Goal: Task Accomplishment & Management: Manage account settings

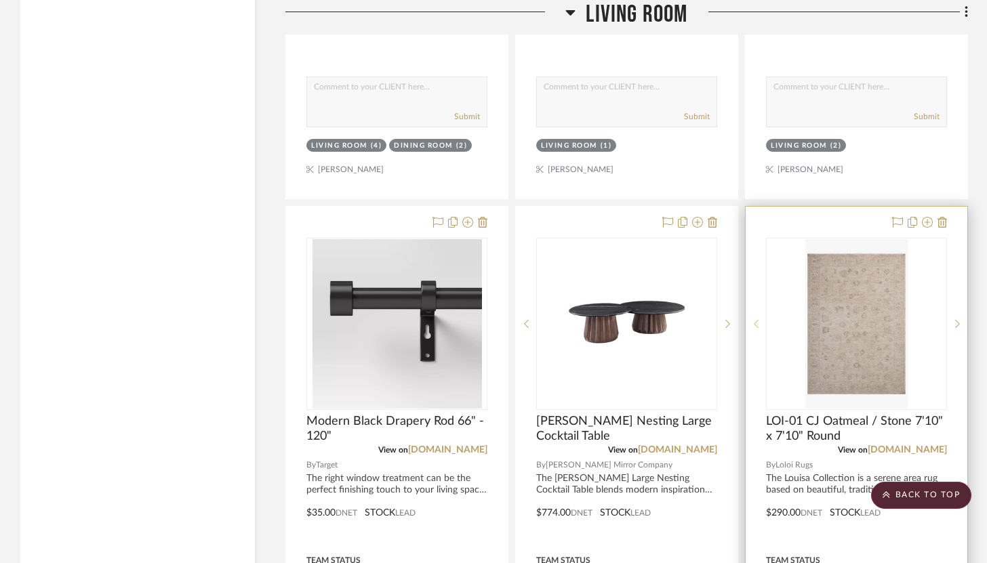
scroll to position [5332, 0]
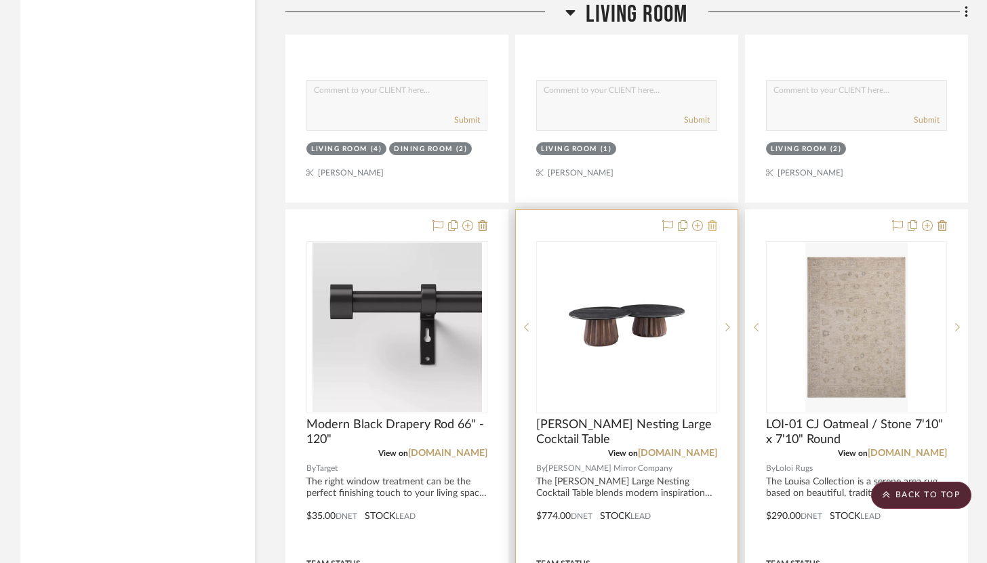
click at [713, 220] on icon at bounding box center [712, 225] width 9 height 11
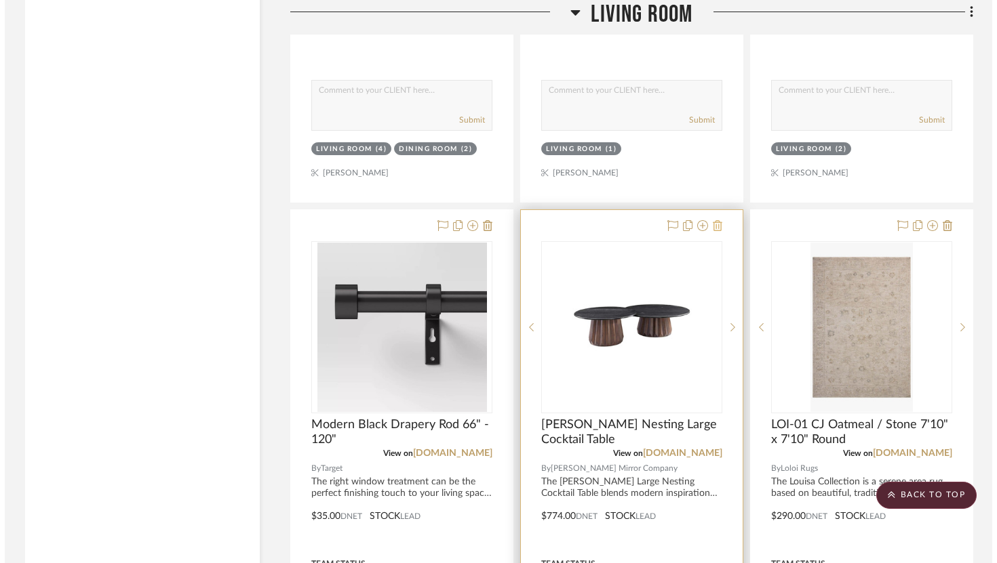
scroll to position [0, 0]
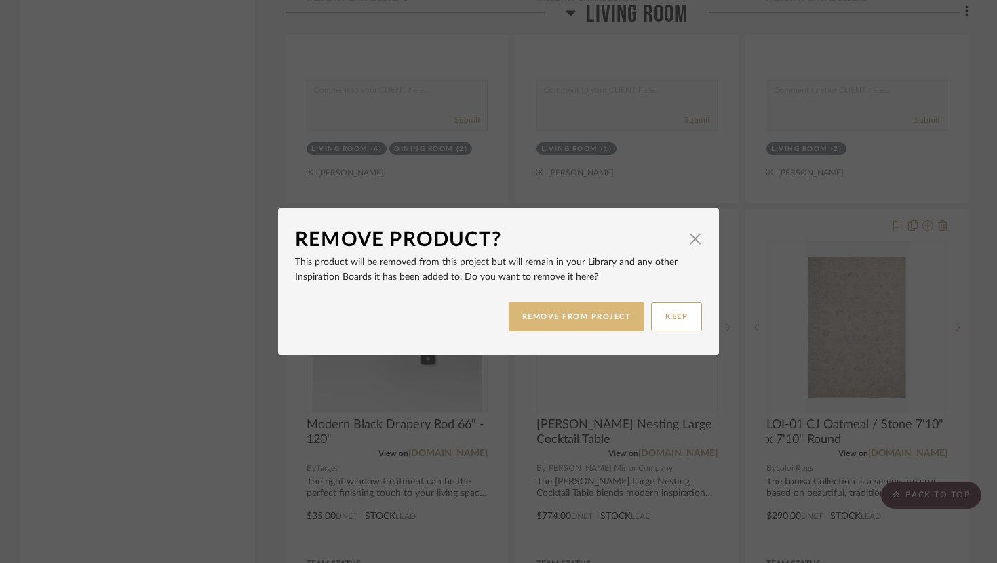
click at [591, 315] on button "REMOVE FROM PROJECT" at bounding box center [577, 316] width 136 height 29
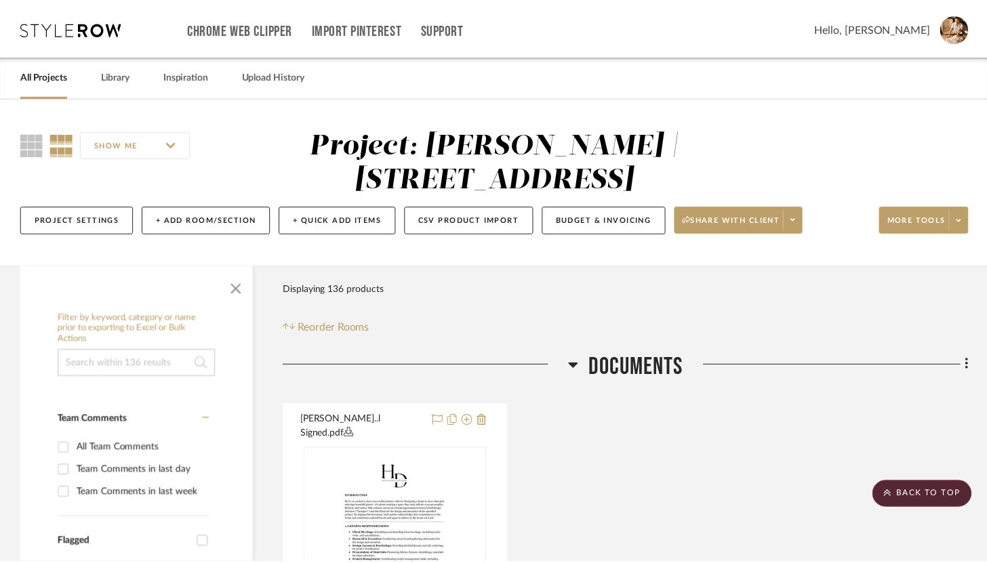
scroll to position [5332, 0]
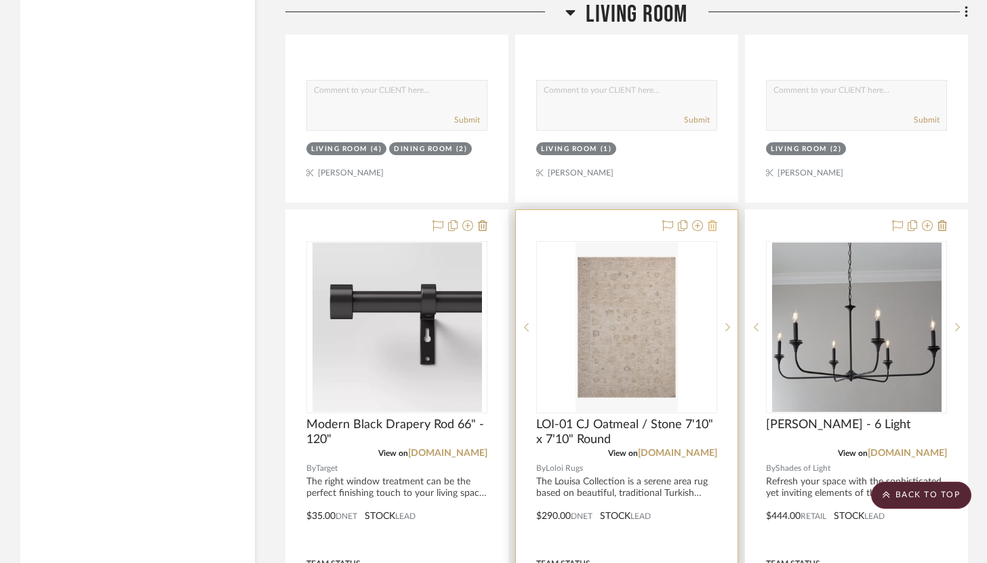
click at [708, 220] on icon at bounding box center [712, 225] width 9 height 11
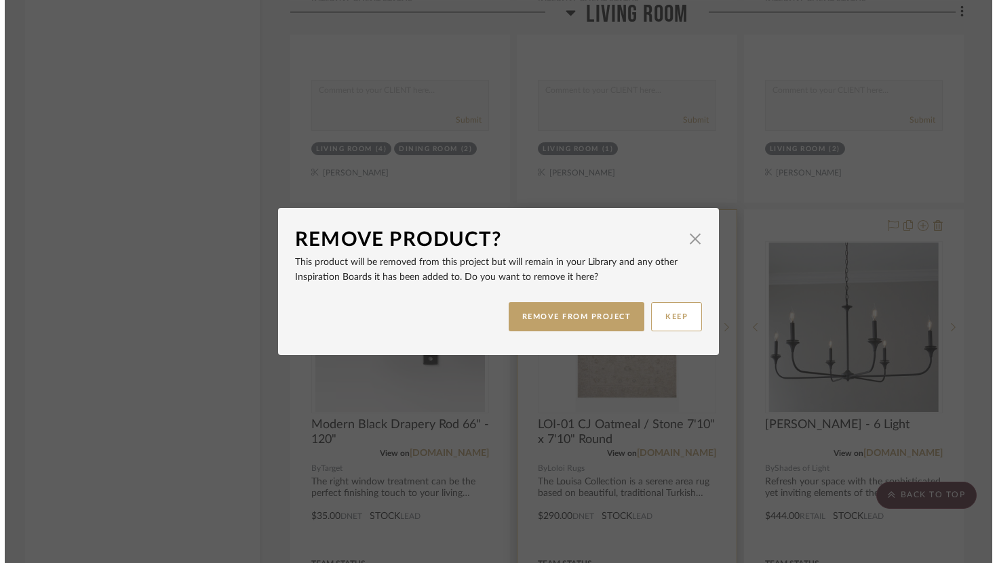
scroll to position [0, 0]
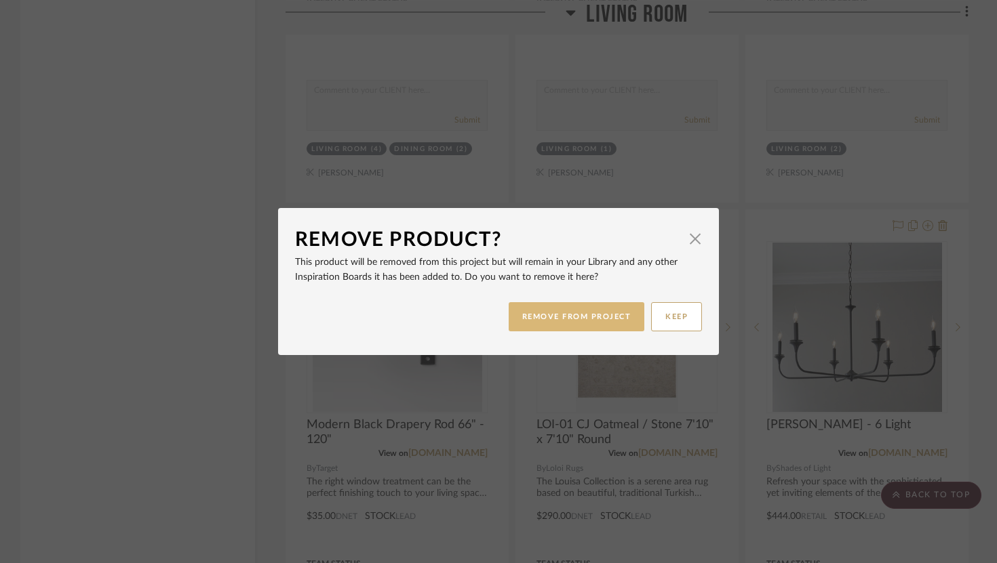
click at [593, 320] on button "REMOVE FROM PROJECT" at bounding box center [577, 316] width 136 height 29
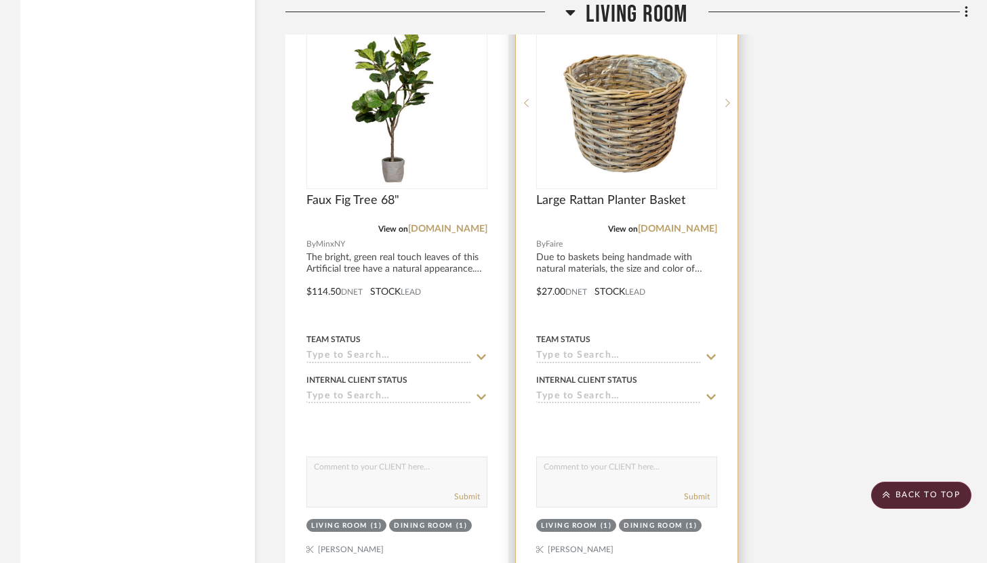
scroll to position [6232, 0]
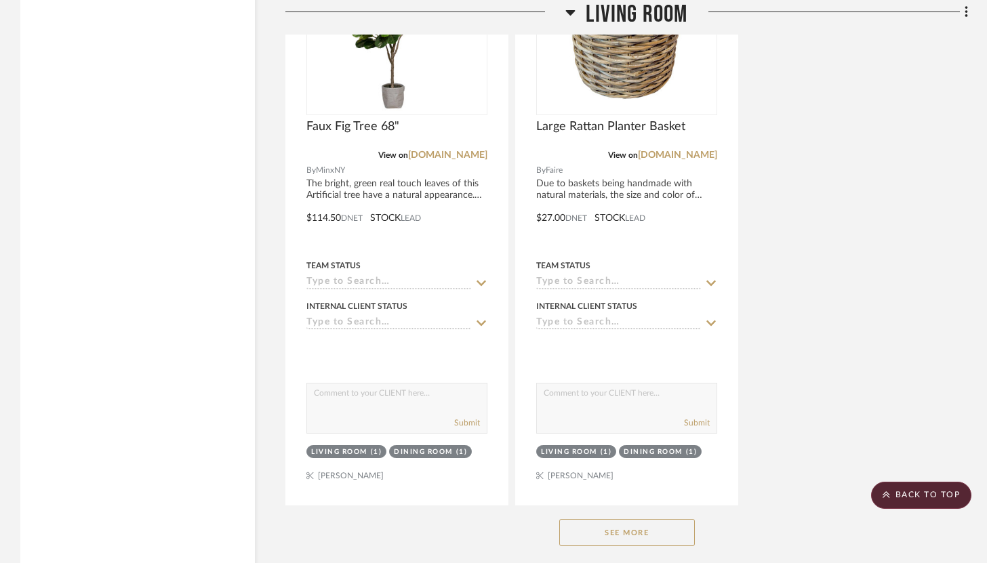
click at [660, 519] on button "See More" at bounding box center [627, 532] width 136 height 27
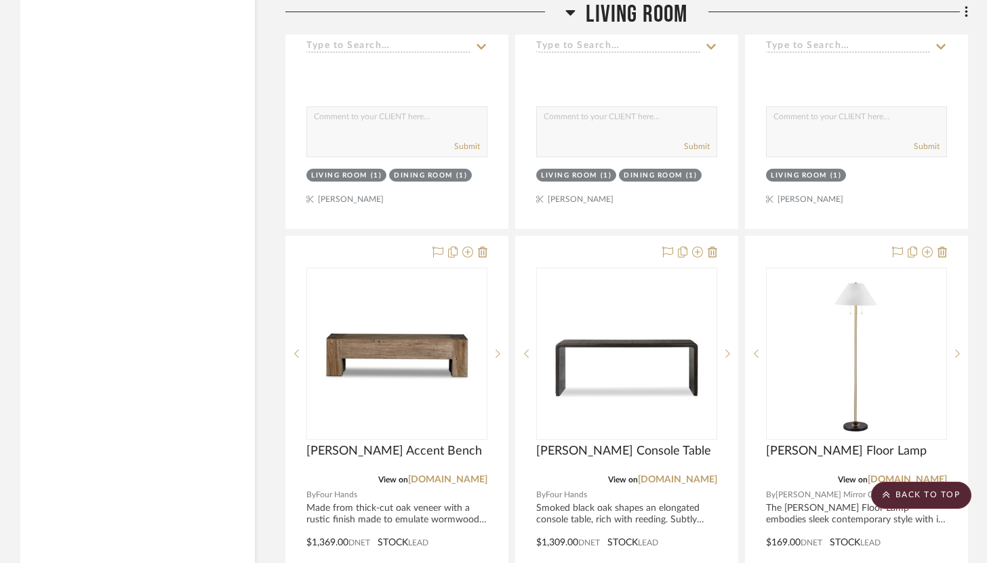
scroll to position [6513, 0]
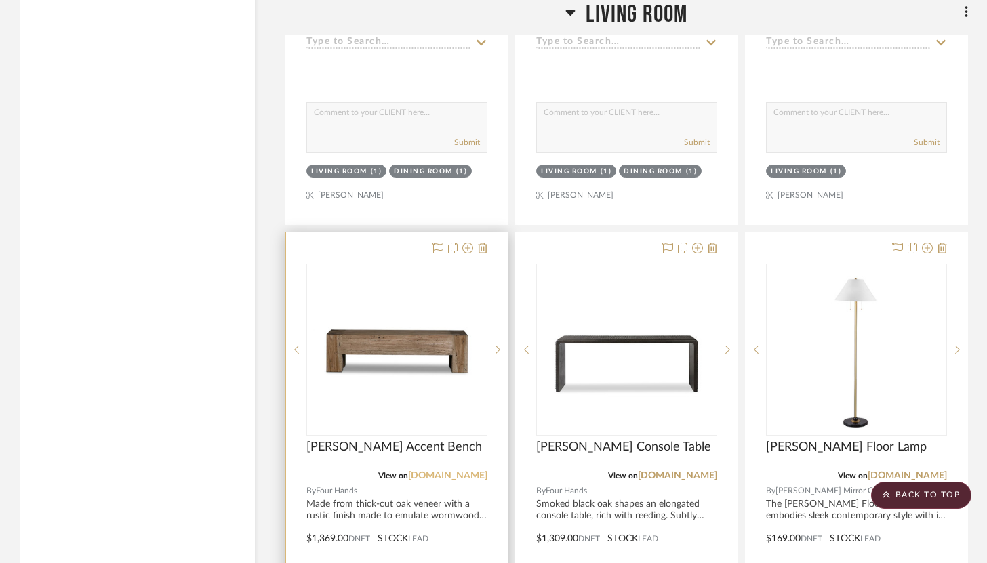
click at [475, 471] on link "[DOMAIN_NAME]" at bounding box center [447, 475] width 79 height 9
click at [488, 233] on div at bounding box center [397, 529] width 222 height 593
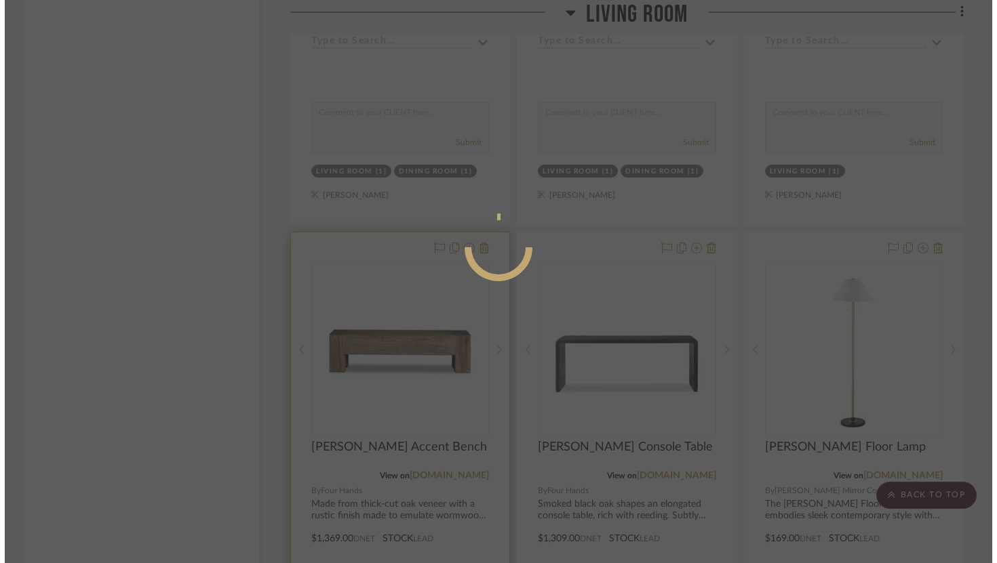
scroll to position [0, 0]
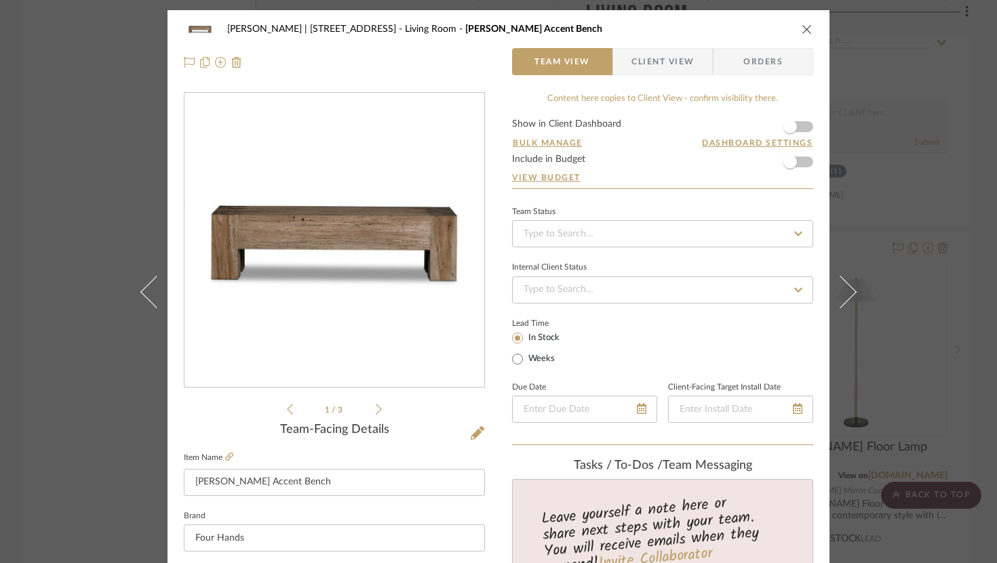
click at [802, 24] on icon "close" at bounding box center [807, 29] width 11 height 11
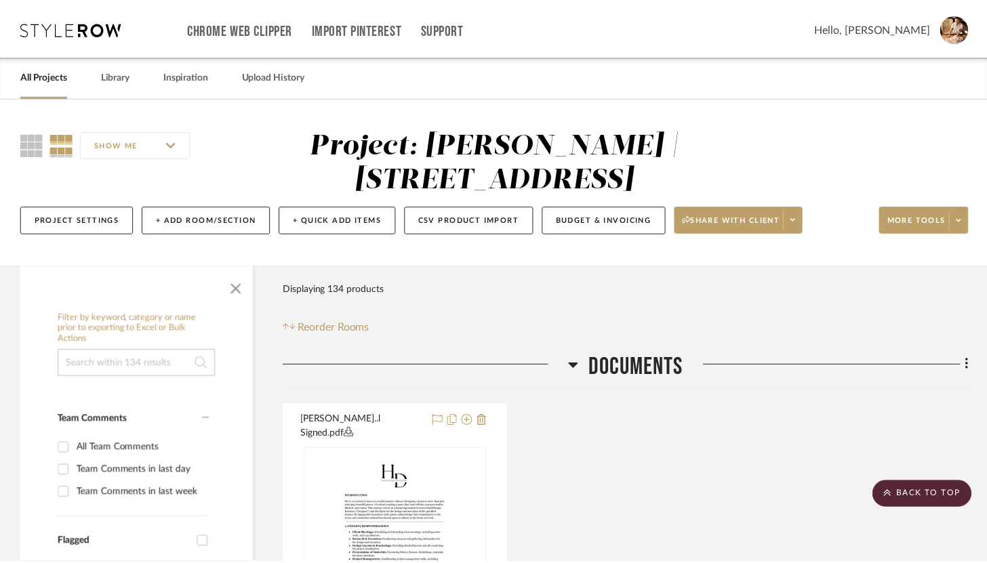
scroll to position [6513, 0]
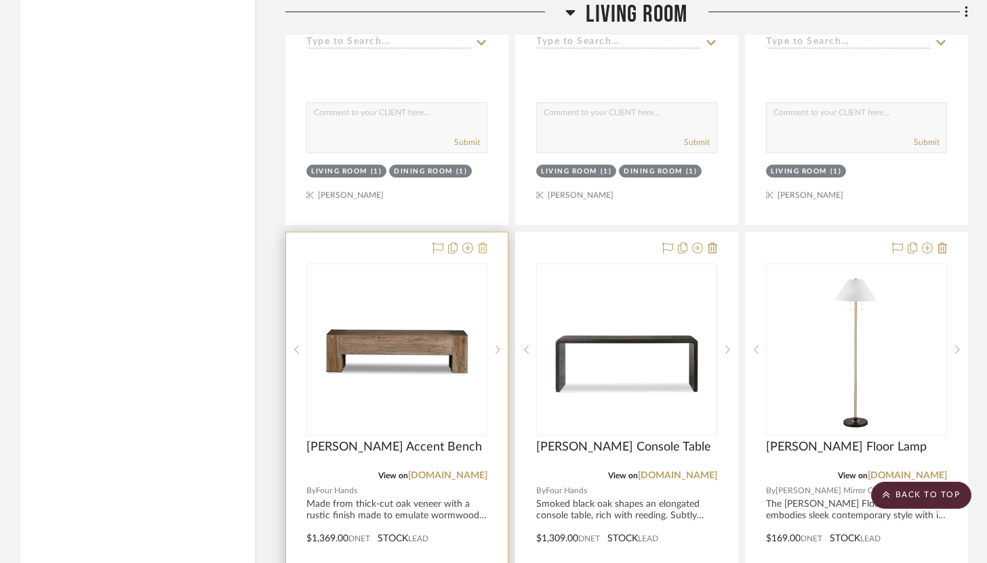
click at [485, 243] on icon at bounding box center [482, 248] width 9 height 11
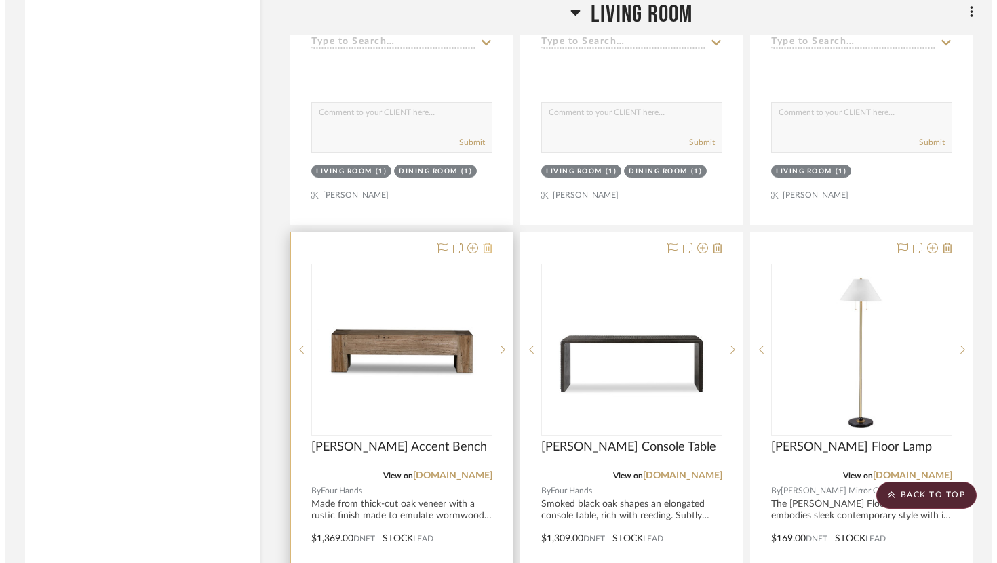
scroll to position [0, 0]
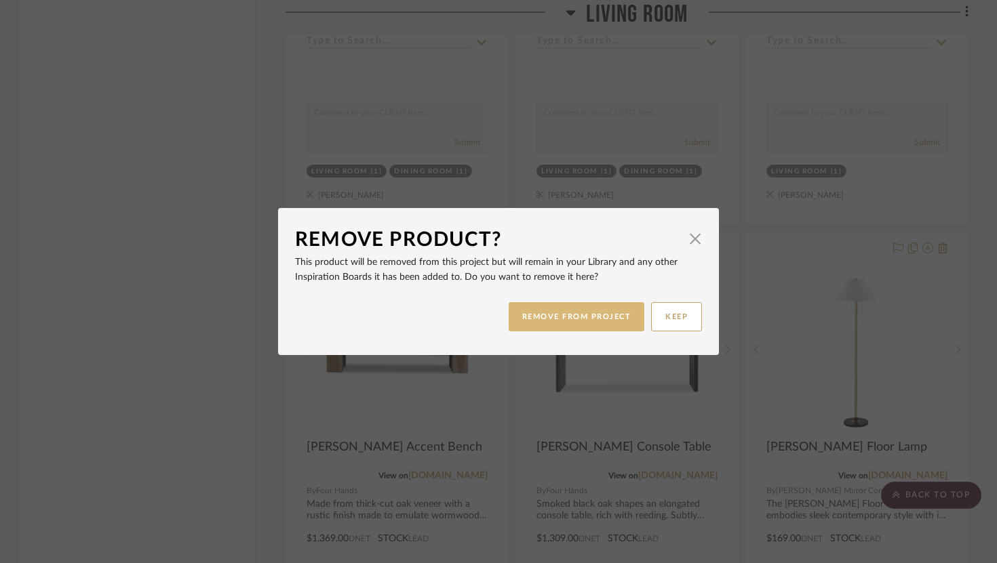
click at [550, 331] on button "REMOVE FROM PROJECT" at bounding box center [577, 316] width 136 height 29
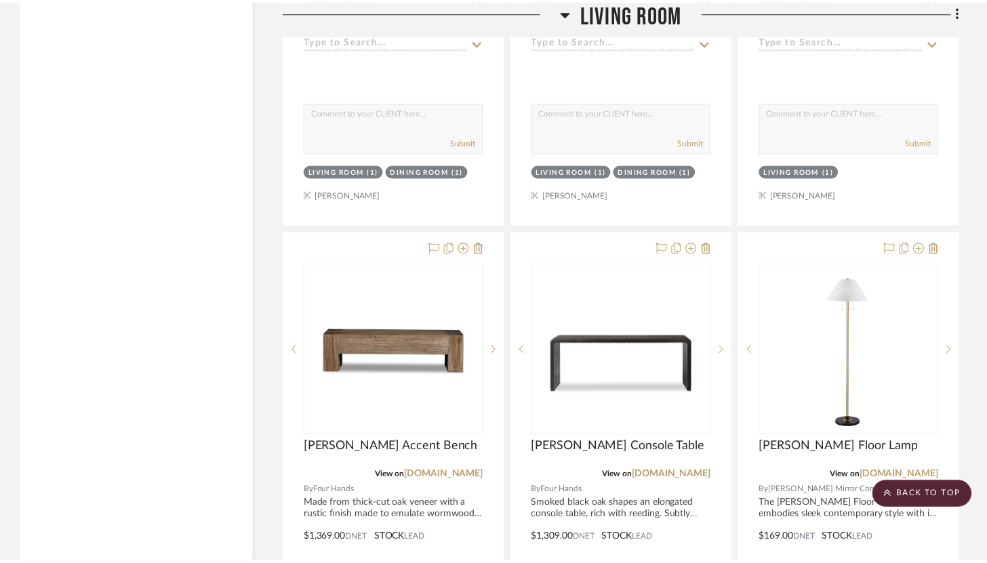
scroll to position [6513, 0]
